Goal: Information Seeking & Learning: Check status

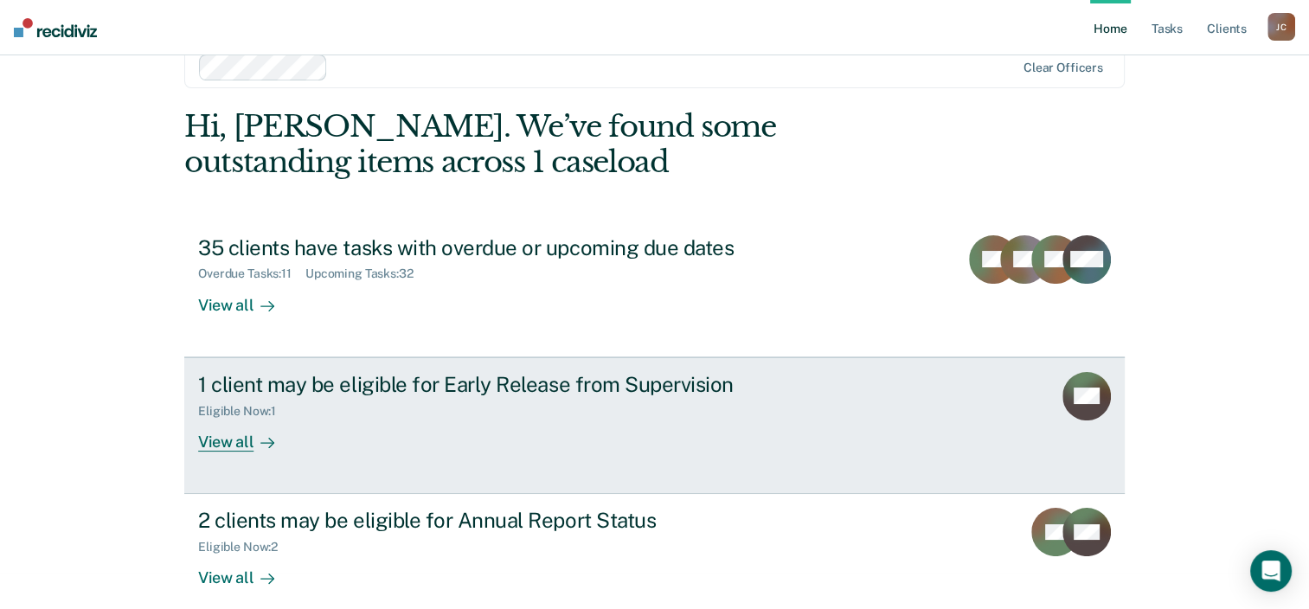
scroll to position [56, 0]
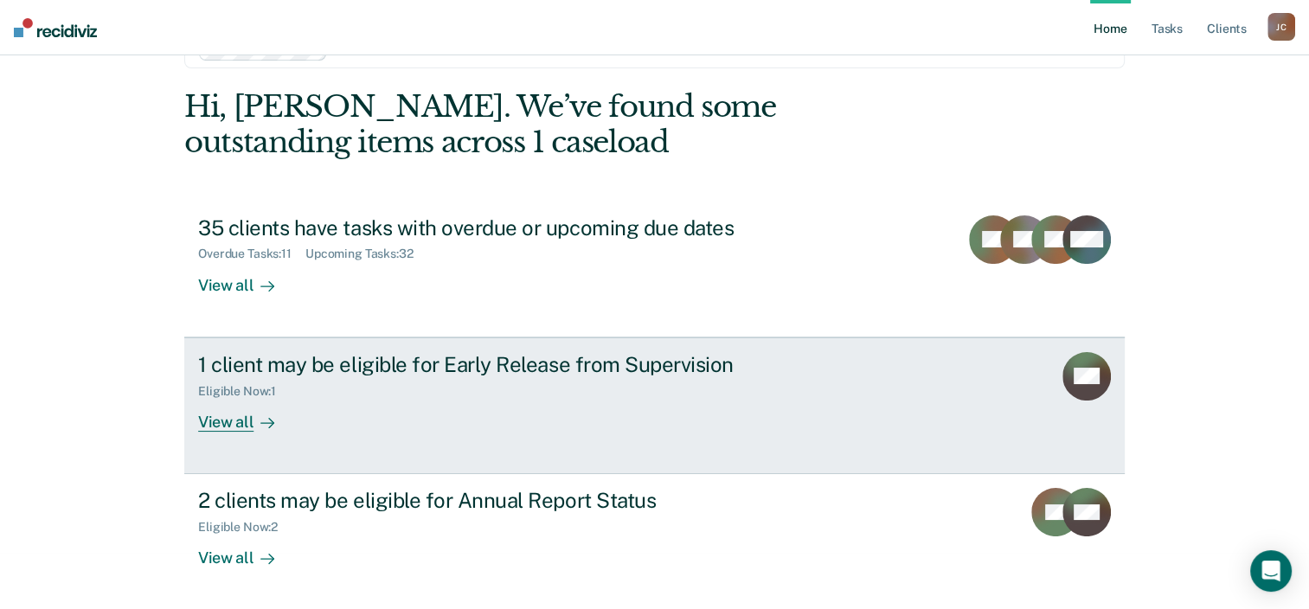
click at [498, 447] on link "1 client may be eligible for Early Release from Supervision Eligible Now : 1 Vi…" at bounding box center [654, 406] width 941 height 137
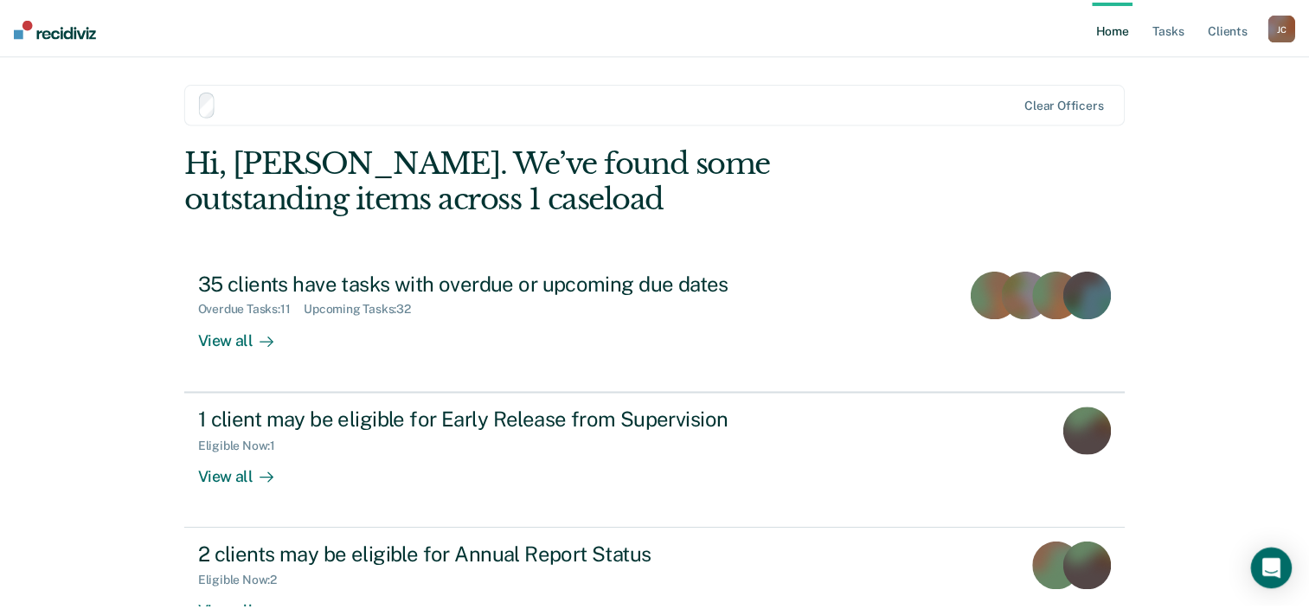
scroll to position [56, 0]
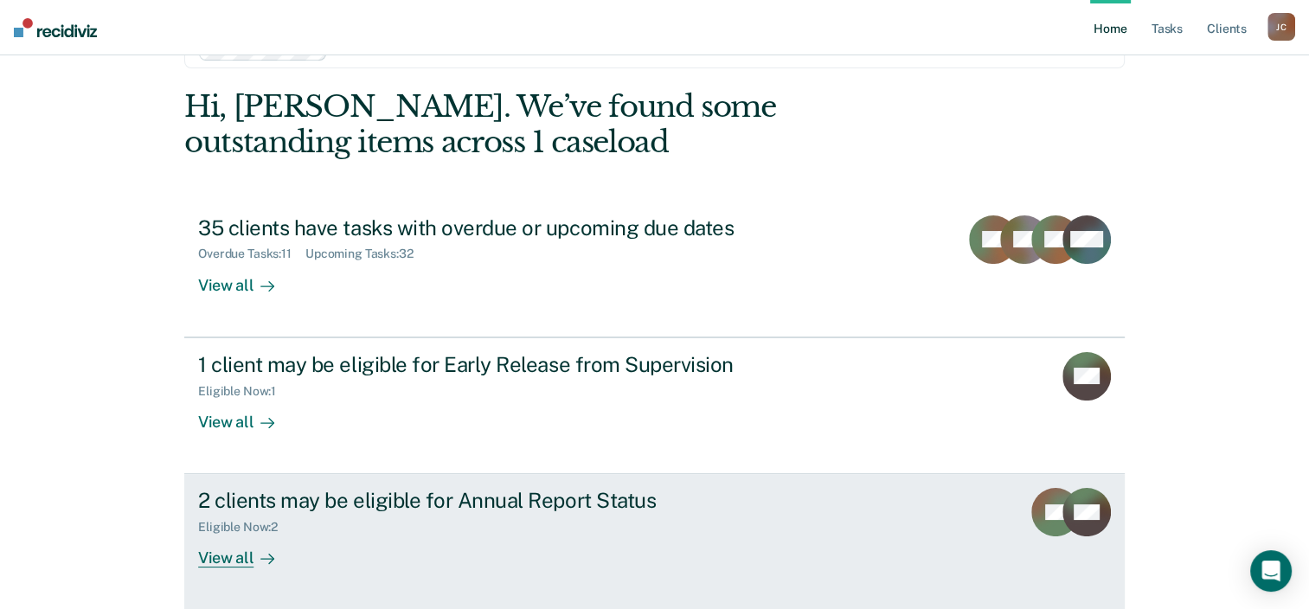
click at [447, 505] on div "2 clients may be eligible for Annual Report Status" at bounding box center [502, 500] width 608 height 25
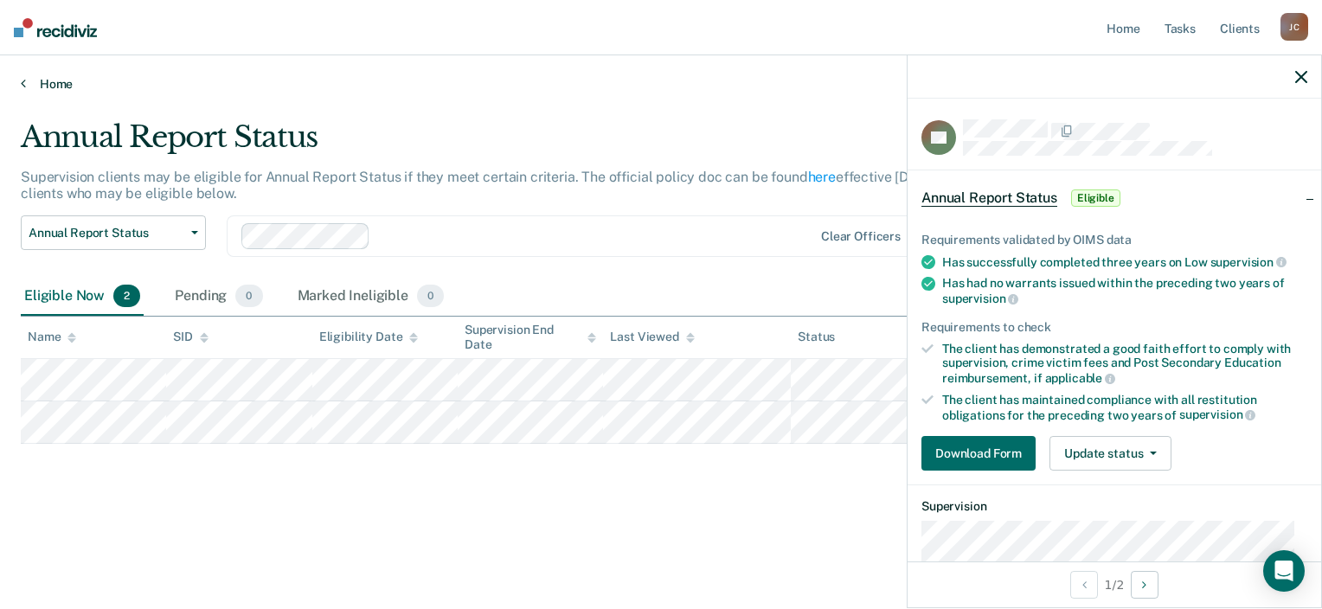
click at [50, 80] on link "Home" at bounding box center [661, 84] width 1281 height 16
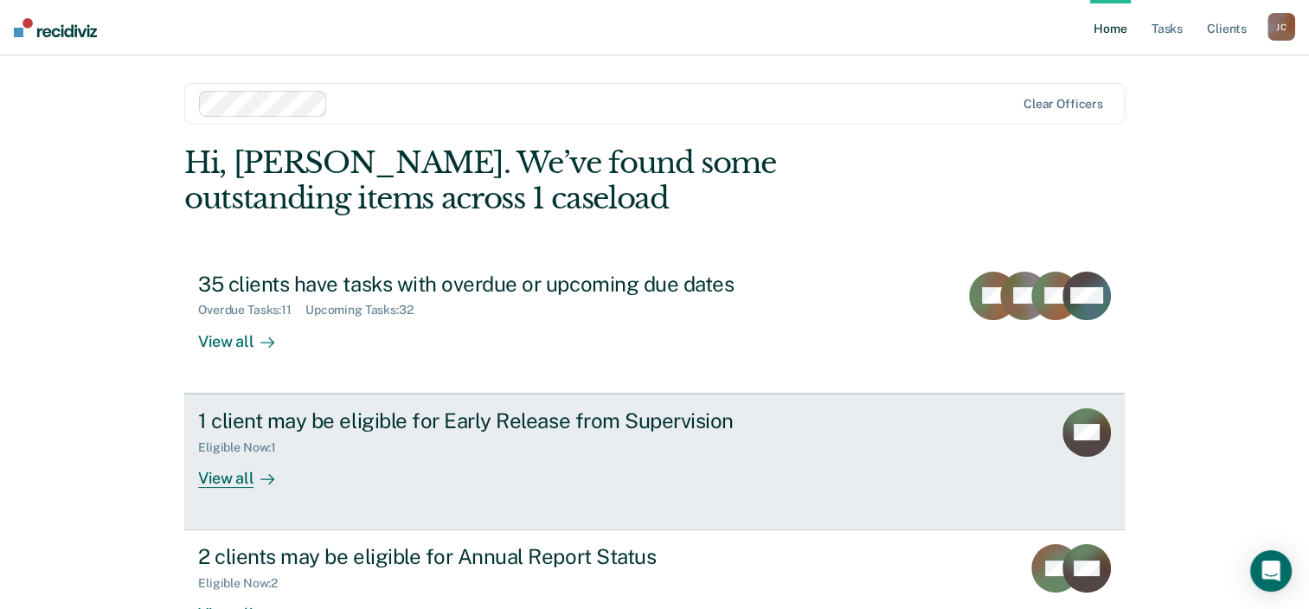
click at [584, 462] on div "1 client may be eligible for Early Release from Supervision Eligible Now : 1 Vi…" at bounding box center [522, 448] width 649 height 80
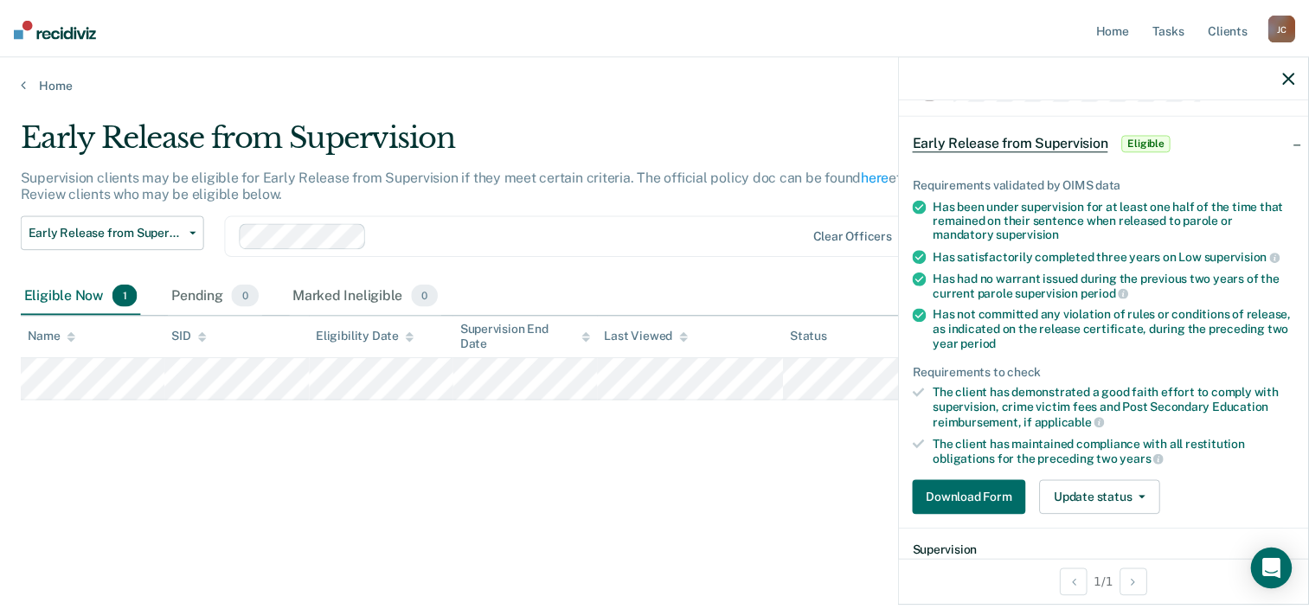
scroll to position [87, 0]
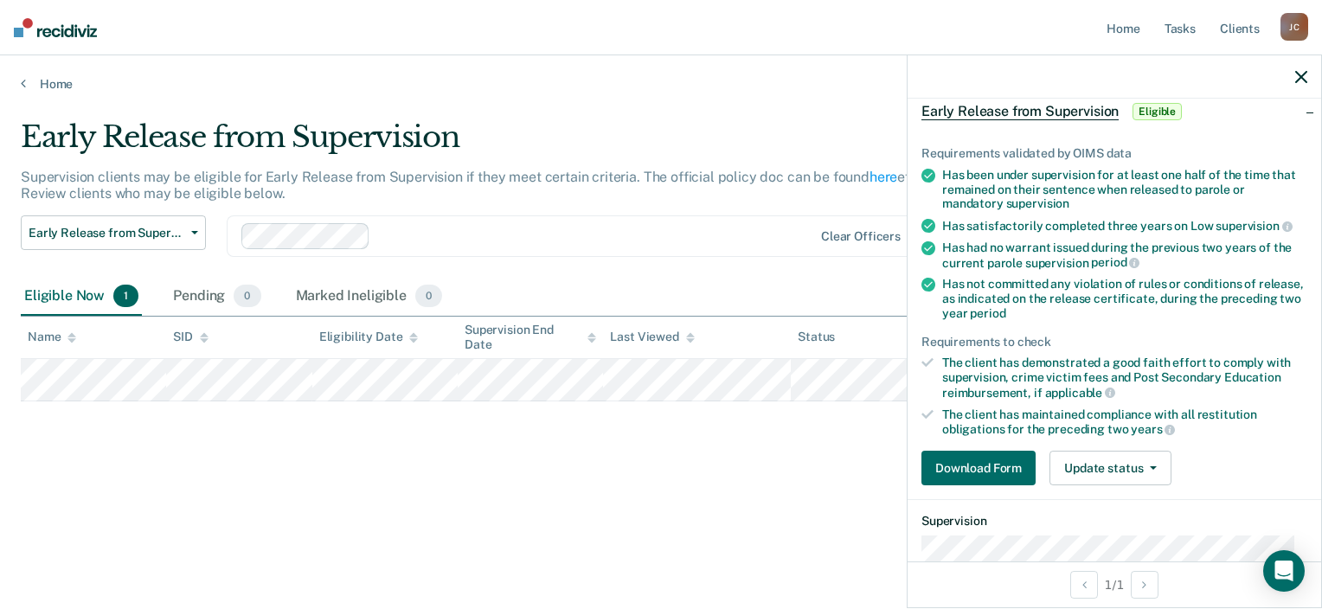
click at [692, 557] on main "Early Release from Supervision Supervision clients may be eligible for Early Re…" at bounding box center [661, 348] width 1322 height 512
click at [55, 74] on div "Home" at bounding box center [661, 73] width 1322 height 36
click at [52, 84] on link "Home" at bounding box center [661, 84] width 1281 height 16
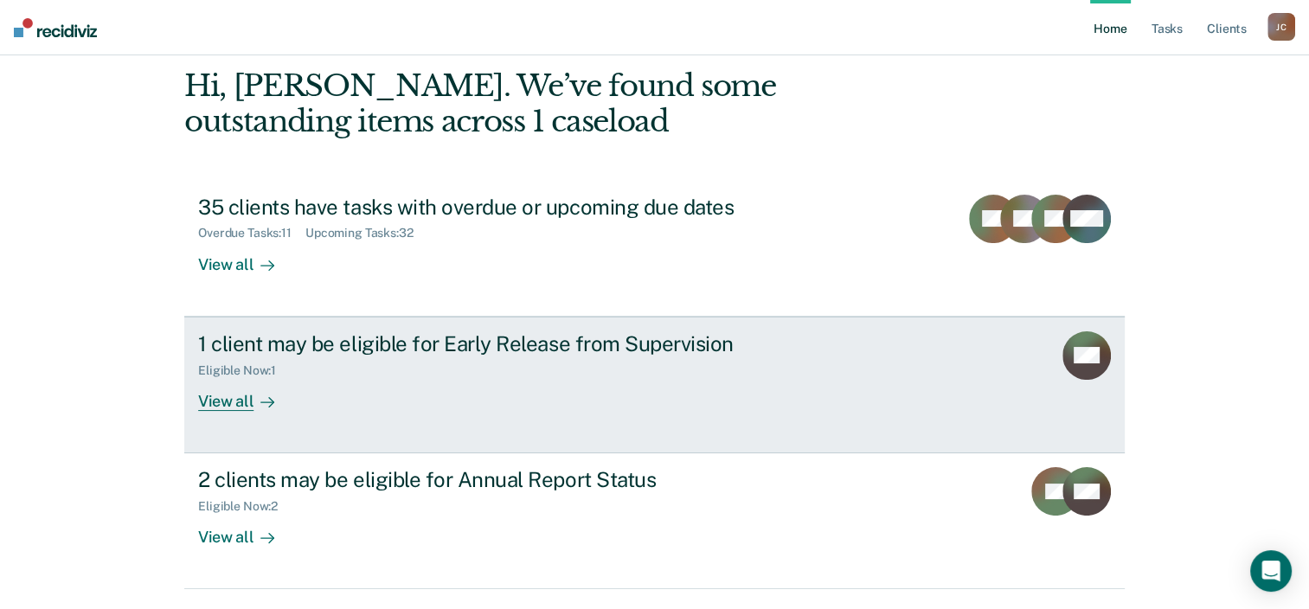
scroll to position [125, 0]
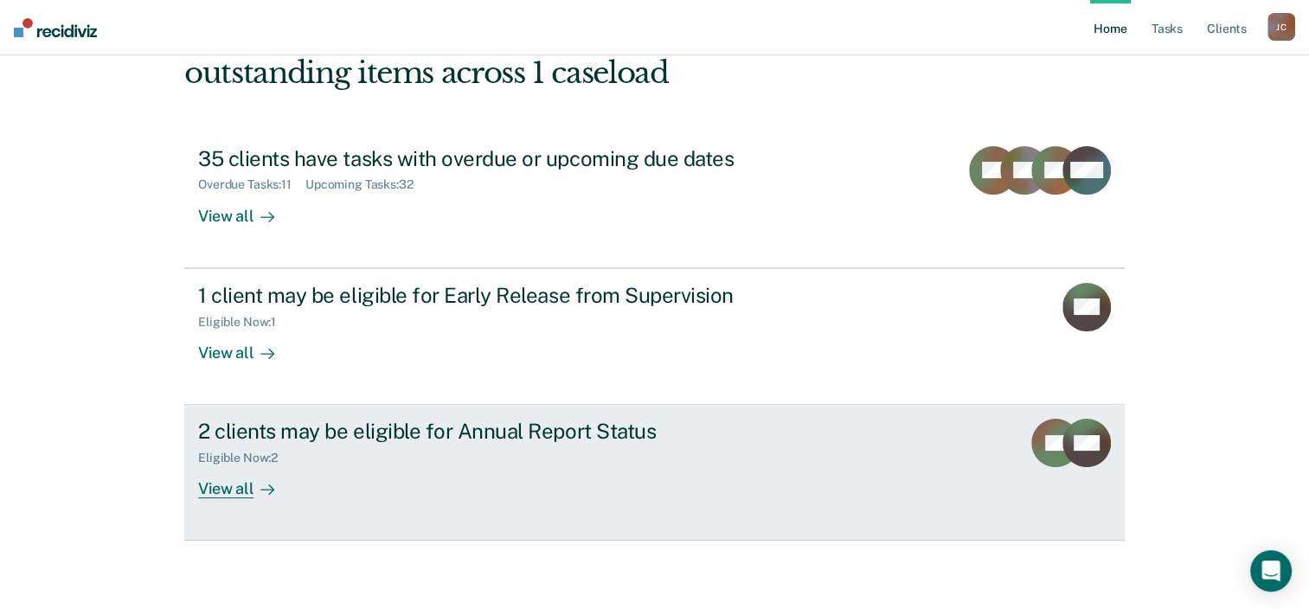
click at [486, 468] on div "2 clients may be eligible for Annual Report Status Eligible Now : 2 View all" at bounding box center [522, 459] width 649 height 80
